Goal: Task Accomplishment & Management: Use online tool/utility

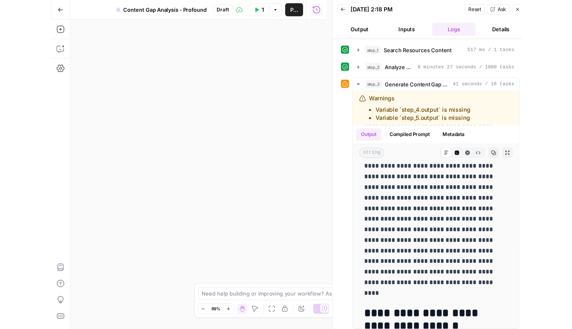
scroll to position [233, 0]
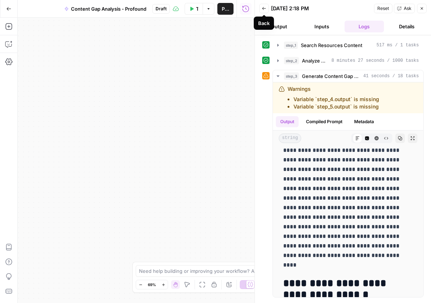
click at [264, 10] on icon "button" at bounding box center [264, 8] width 4 height 4
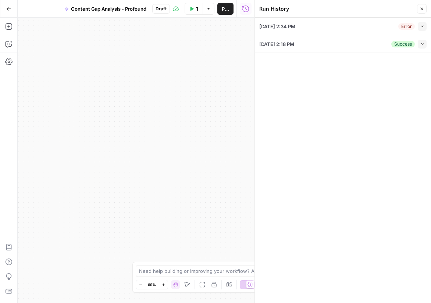
click at [294, 46] on span "[DATE] 2:18 PM" at bounding box center [276, 43] width 35 height 7
click at [397, 46] on div "Success" at bounding box center [403, 44] width 24 height 7
click at [193, 10] on icon "button" at bounding box center [191, 9] width 4 height 4
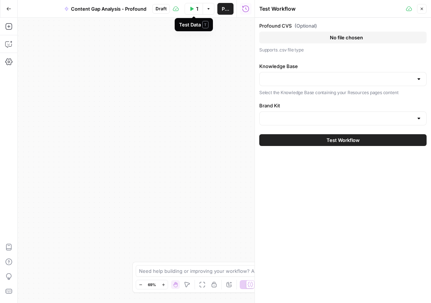
type input "Commvault"
type input "Commvault Resources Sitemap"
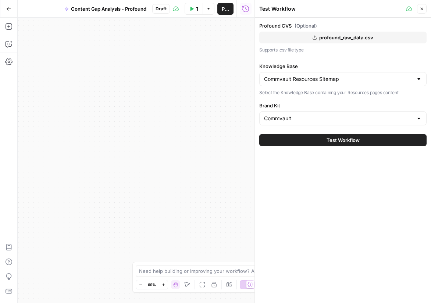
click at [328, 142] on span "Test Workflow" at bounding box center [342, 139] width 33 height 7
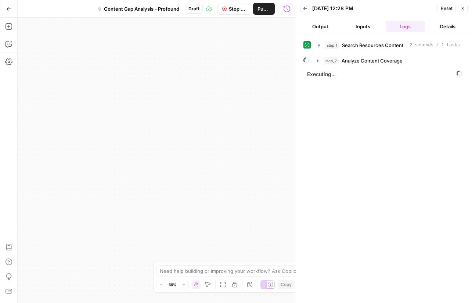
click at [143, 8] on span "Content Gap Analysis - Profound" at bounding box center [141, 8] width 75 height 7
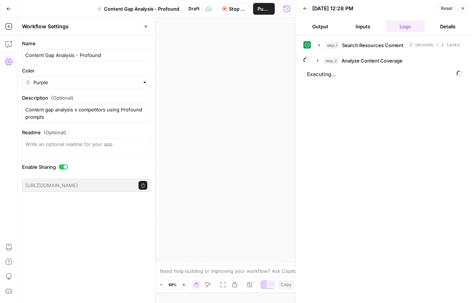
click at [362, 24] on button "Inputs" at bounding box center [363, 27] width 40 height 12
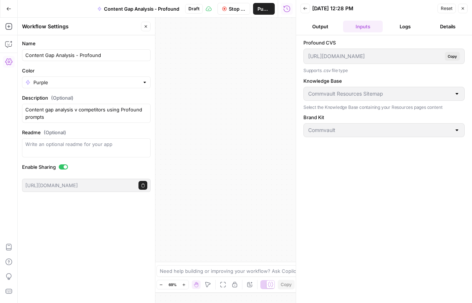
click at [398, 26] on button "Logs" at bounding box center [406, 27] width 40 height 12
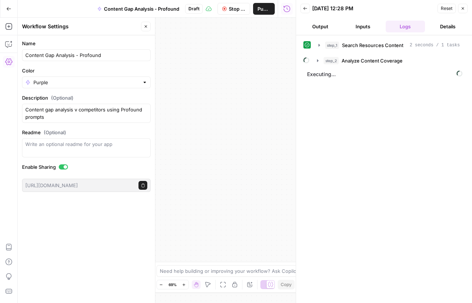
click at [464, 10] on icon "button" at bounding box center [463, 8] width 4 height 4
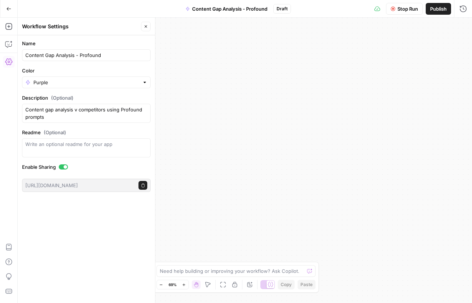
click at [12, 8] on button "Go Back" at bounding box center [8, 8] width 13 height 13
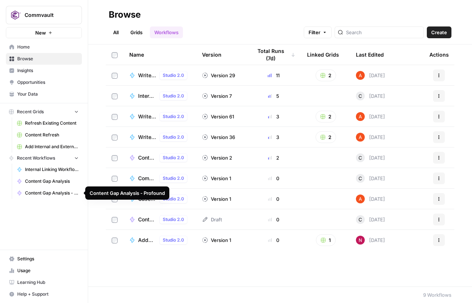
click at [50, 192] on span "Content Gap Analysis - Profound" at bounding box center [52, 193] width 54 height 7
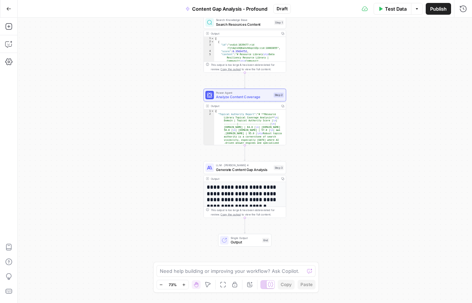
click at [9, 7] on icon "button" at bounding box center [8, 8] width 5 height 5
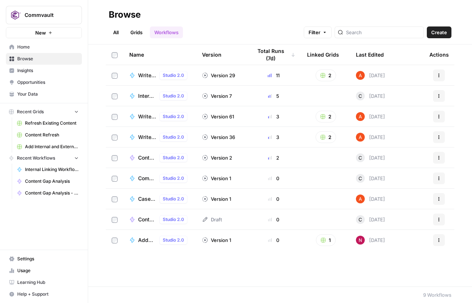
click at [22, 69] on span "Insights" at bounding box center [47, 70] width 61 height 7
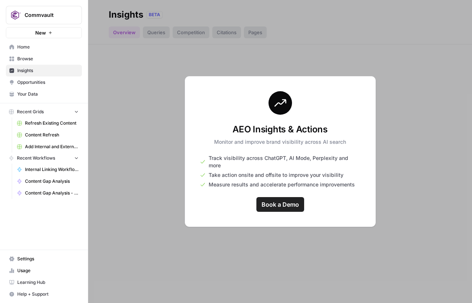
click at [30, 83] on span "Opportunities" at bounding box center [47, 82] width 61 height 7
